Goal: Task Accomplishment & Management: Use online tool/utility

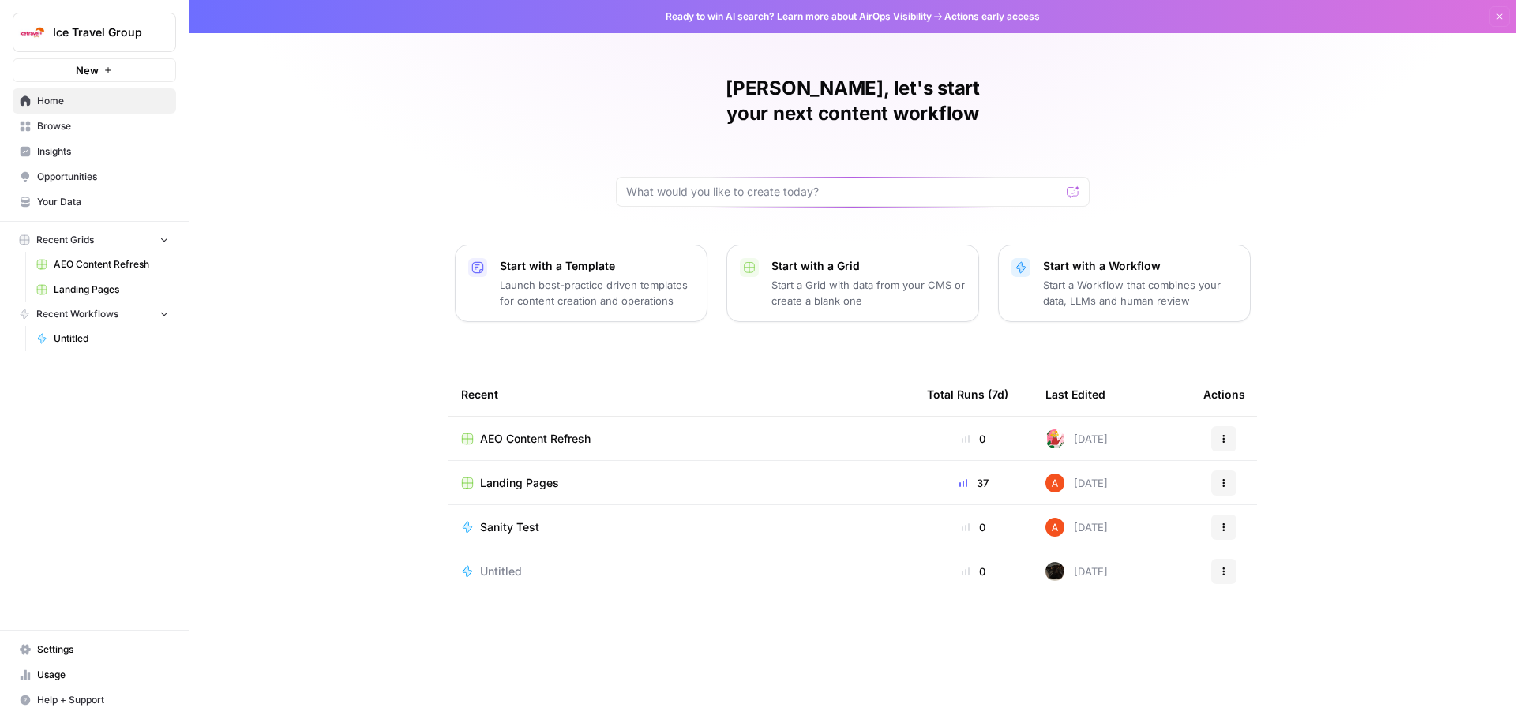
click at [88, 271] on span "AEO Content Refresh" at bounding box center [111, 264] width 115 height 14
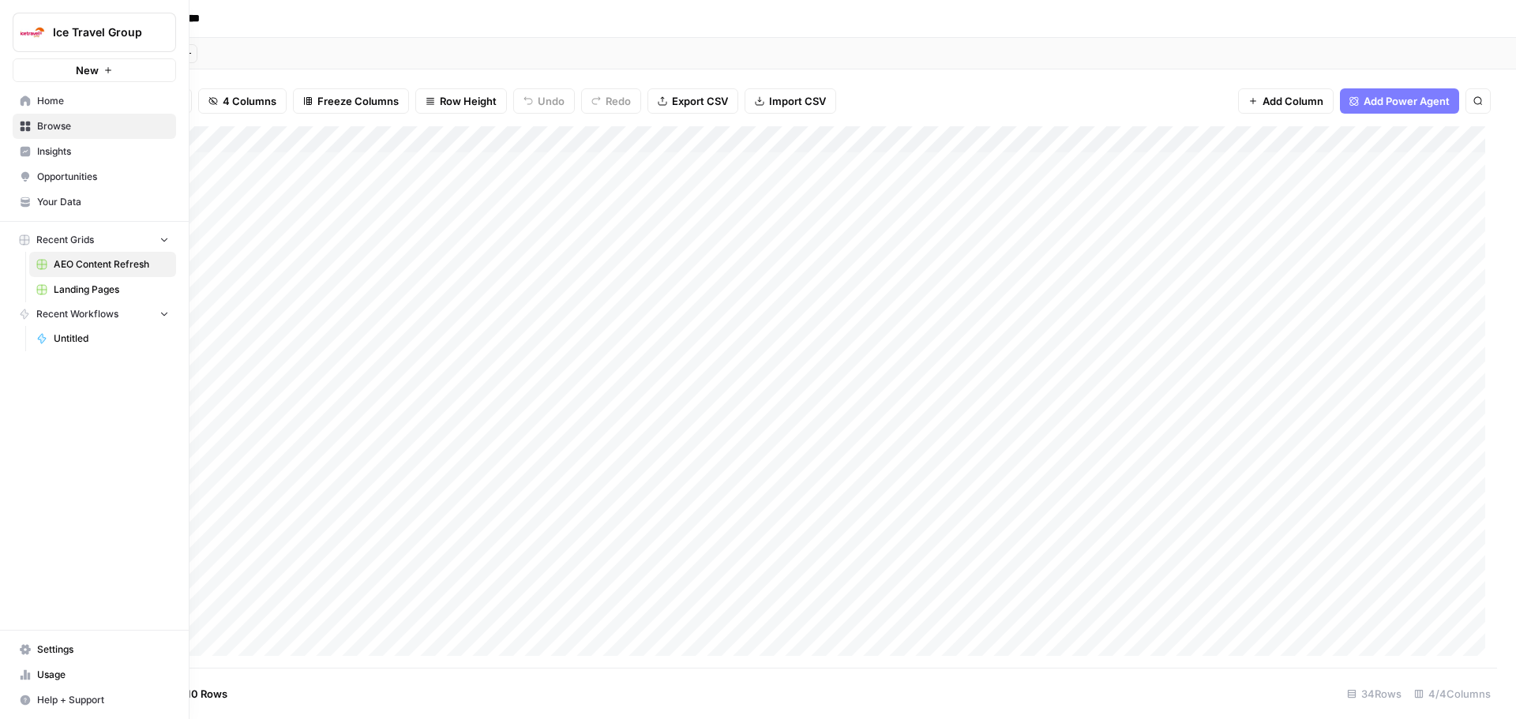
click at [106, 287] on span "Landing Pages" at bounding box center [111, 290] width 115 height 14
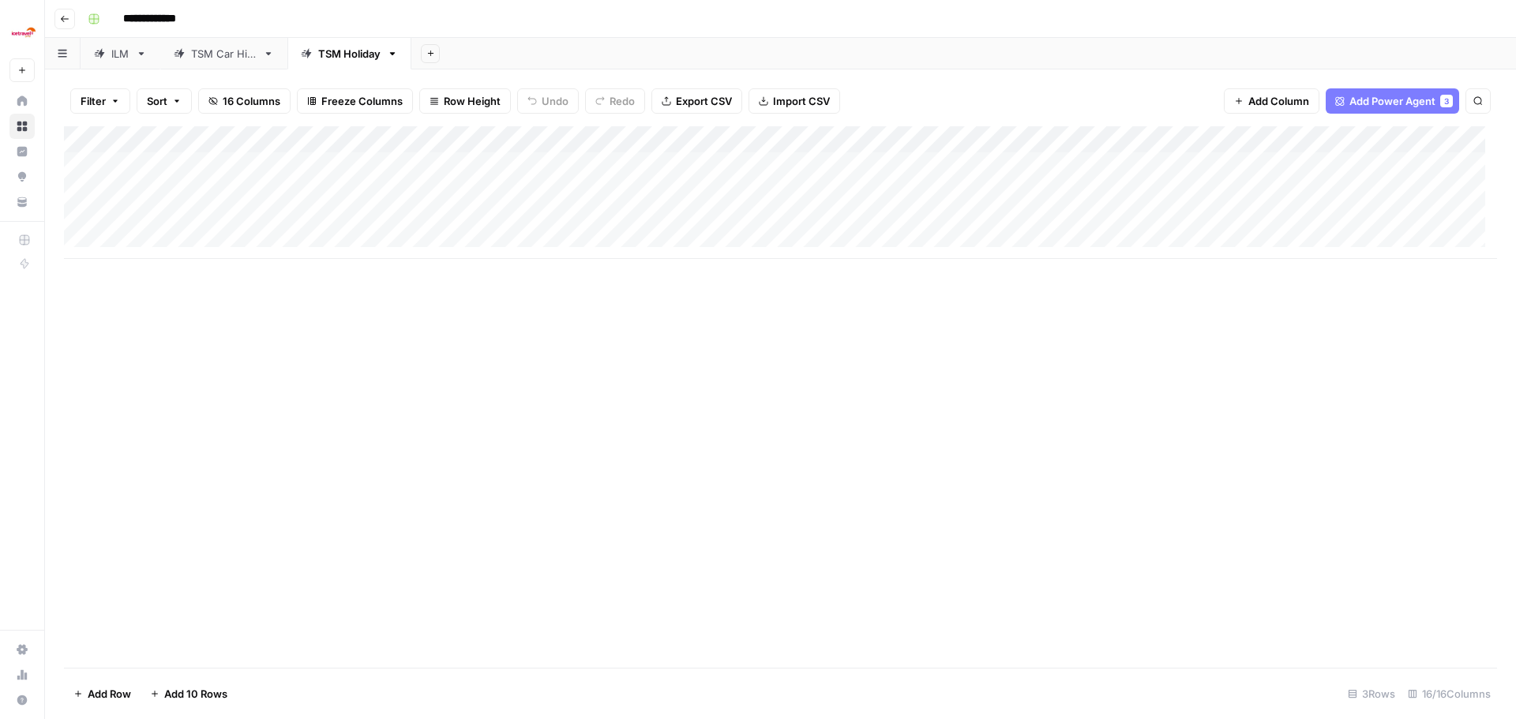
click at [214, 63] on link "TSM Car Hire" at bounding box center [223, 54] width 127 height 32
click at [206, 515] on div "Add Column" at bounding box center [780, 353] width 1433 height 455
click at [208, 493] on div "Add Column" at bounding box center [780, 353] width 1433 height 455
click at [218, 538] on div "Add Column" at bounding box center [780, 353] width 1433 height 455
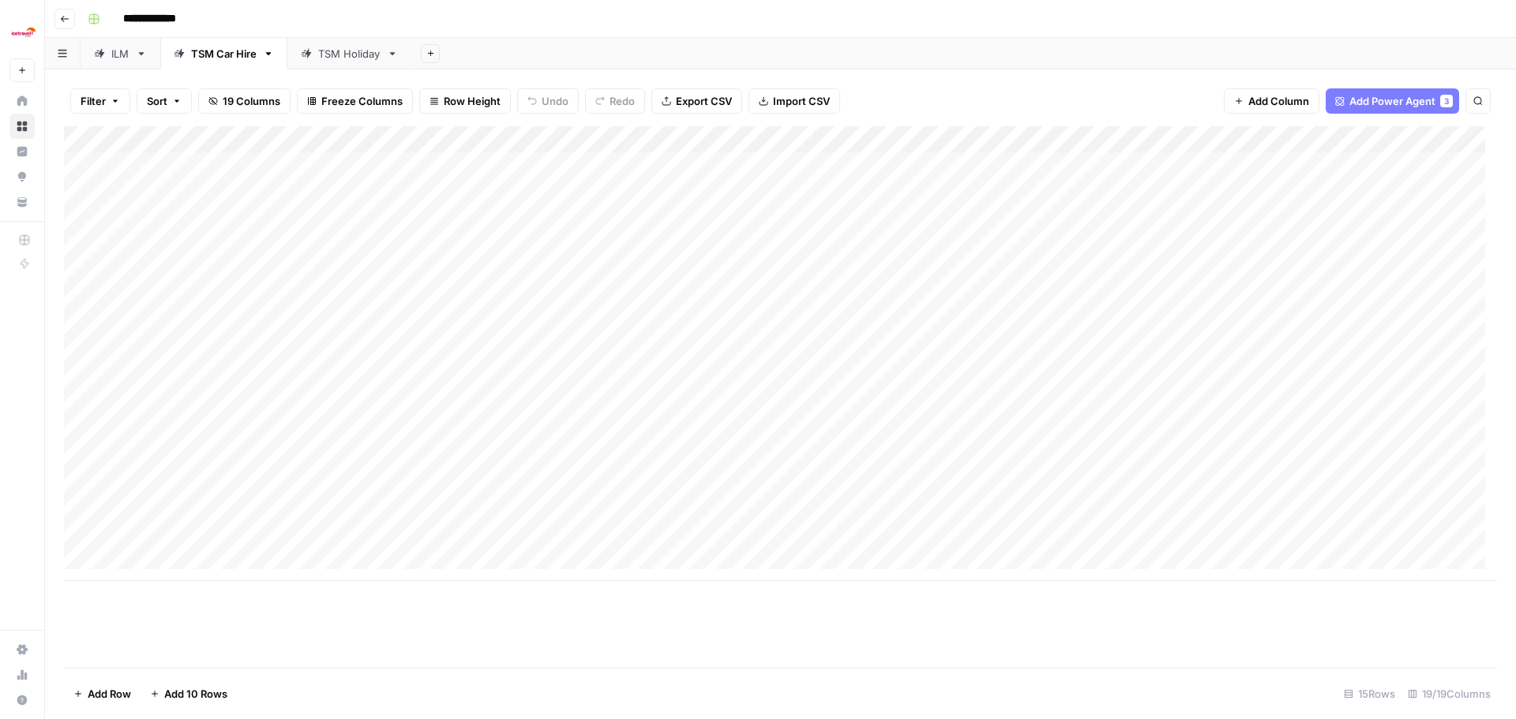
click at [213, 520] on div "Add Column" at bounding box center [780, 353] width 1433 height 455
type textarea "**********"
click at [267, 514] on div "Add Column" at bounding box center [780, 353] width 1433 height 455
click at [316, 585] on div "Car Hire Tier 1" at bounding box center [325, 576] width 87 height 22
click at [321, 579] on button "Car Hire Tier 1" at bounding box center [325, 575] width 81 height 19
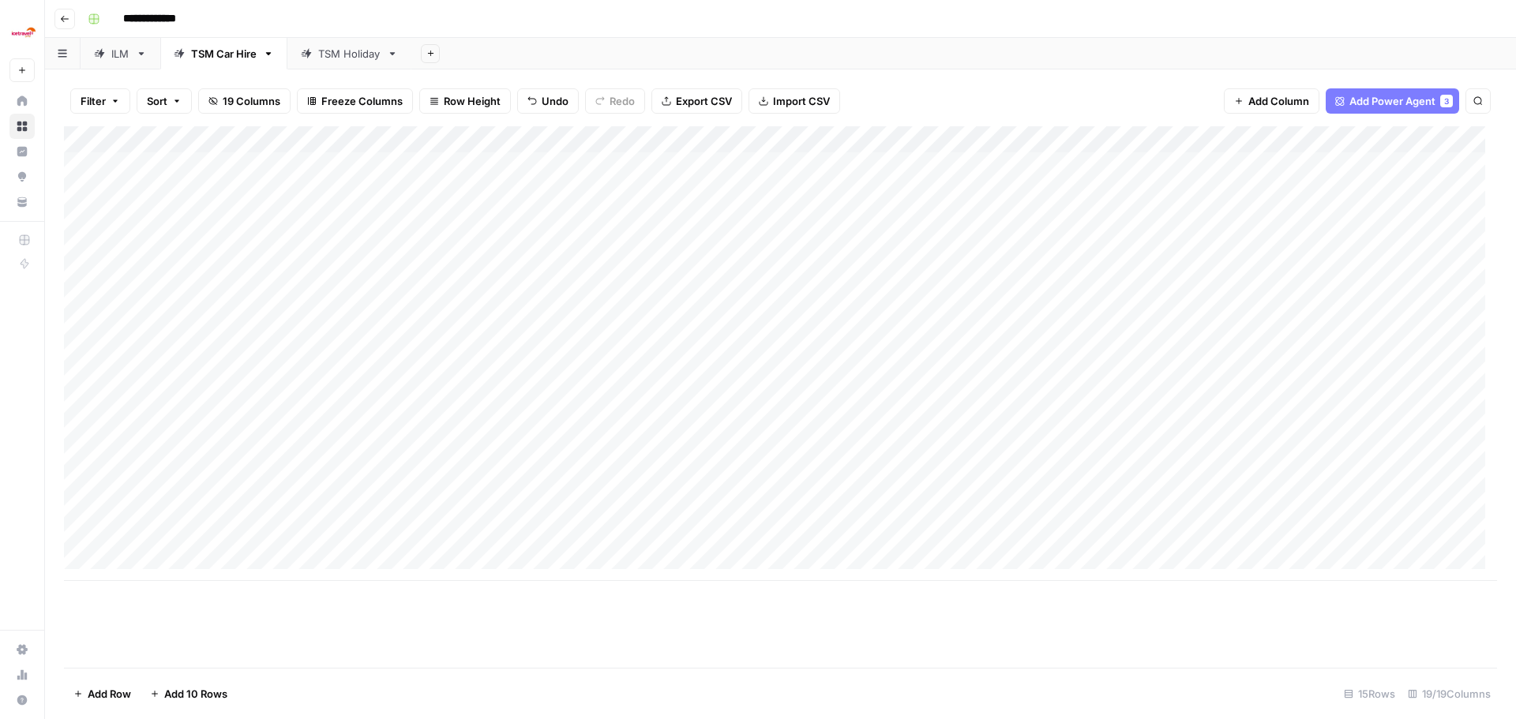
click at [493, 507] on div "Add Column" at bounding box center [780, 353] width 1433 height 455
type textarea "******"
click at [727, 521] on div "Add Column" at bounding box center [780, 353] width 1433 height 455
